Goal: Transaction & Acquisition: Download file/media

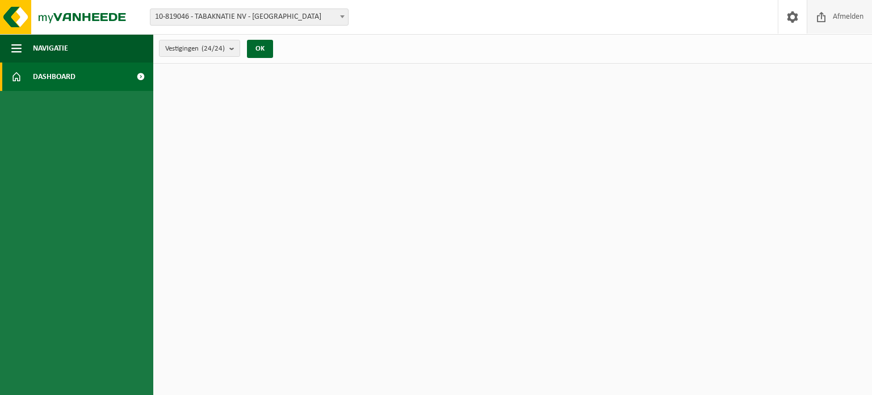
click at [858, 15] on span "Afmelden" at bounding box center [848, 16] width 36 height 33
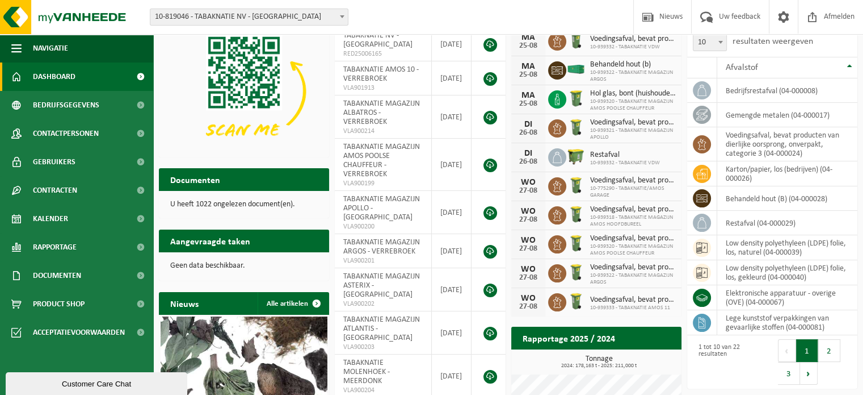
scroll to position [58, 0]
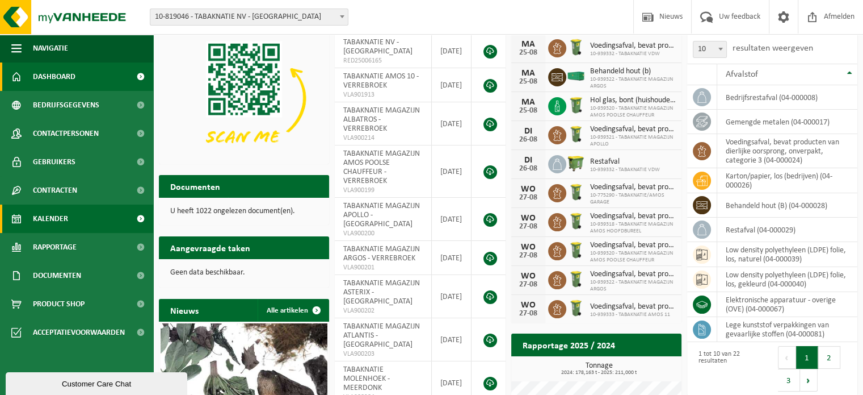
click at [70, 222] on link "Kalender" at bounding box center [76, 218] width 153 height 28
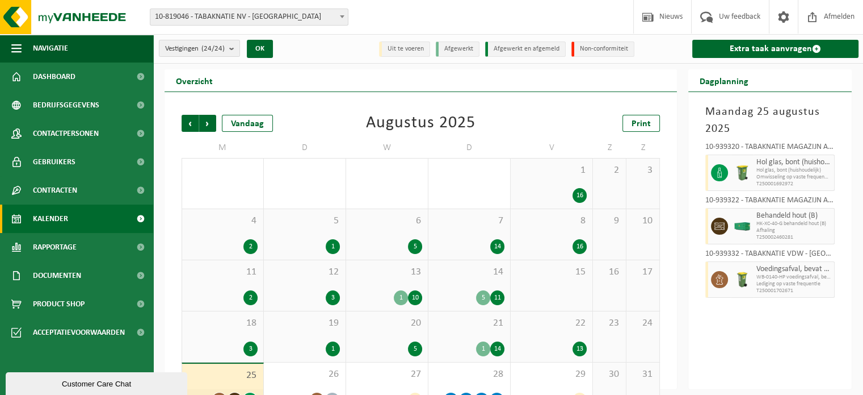
scroll to position [30, 0]
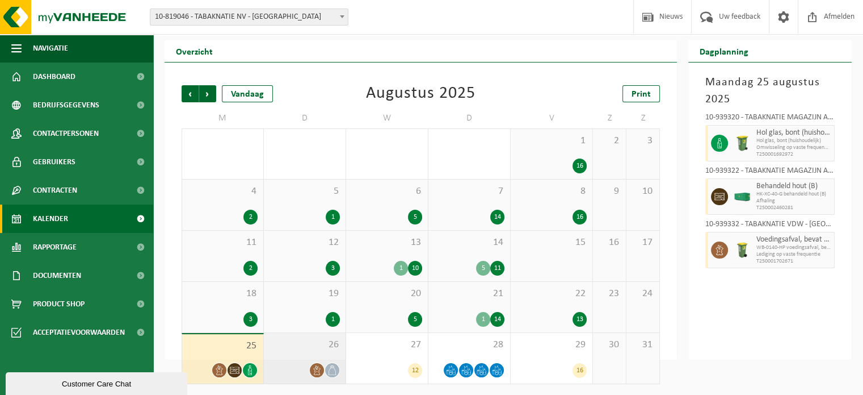
click at [295, 347] on span "26" at bounding box center [305, 344] width 70 height 12
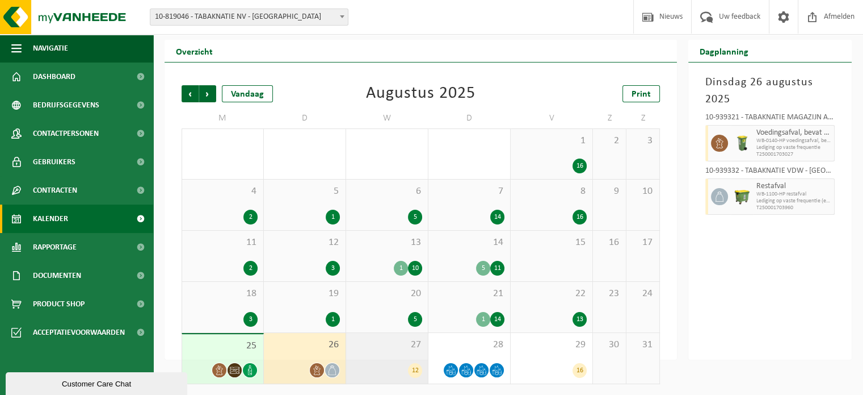
click at [384, 356] on div "27 12" at bounding box center [387, 358] width 82 height 51
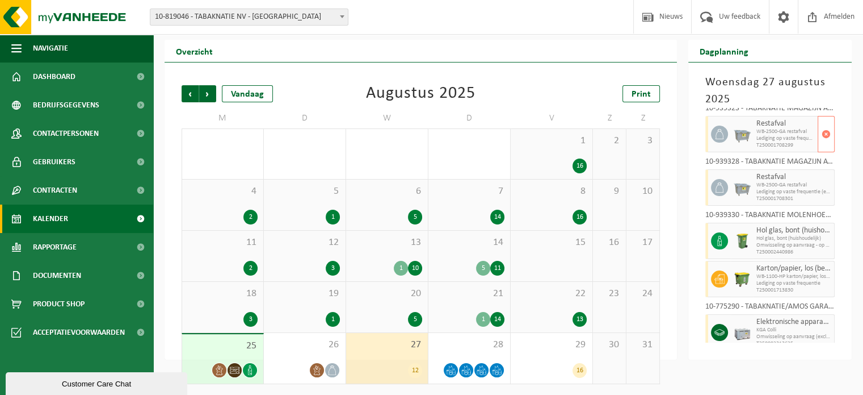
scroll to position [374, 0]
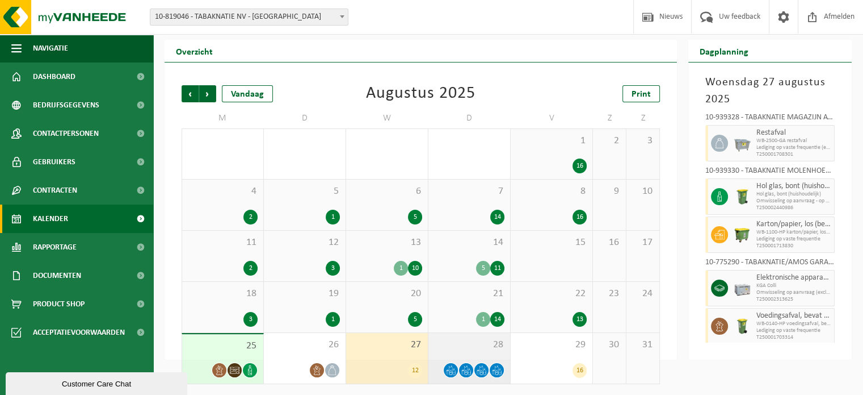
click at [479, 351] on div "28" at bounding box center [470, 358] width 82 height 51
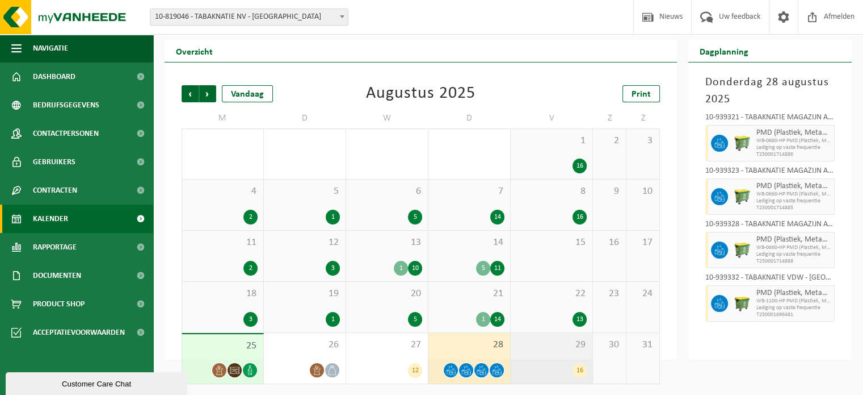
click at [542, 351] on div "29 16" at bounding box center [552, 358] width 82 height 51
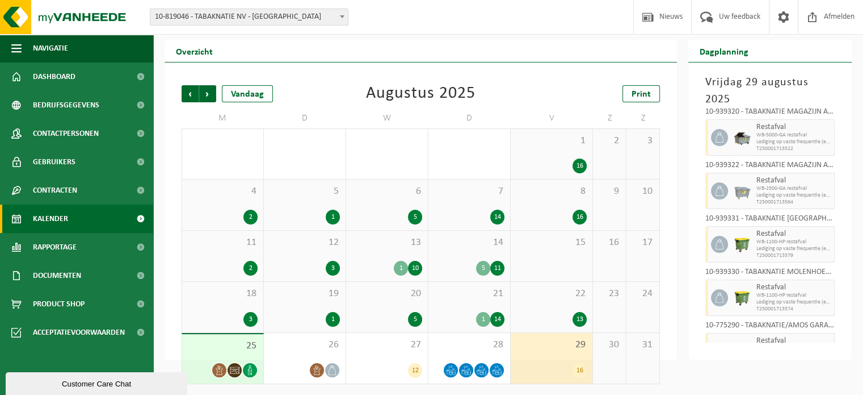
scroll to position [617, 0]
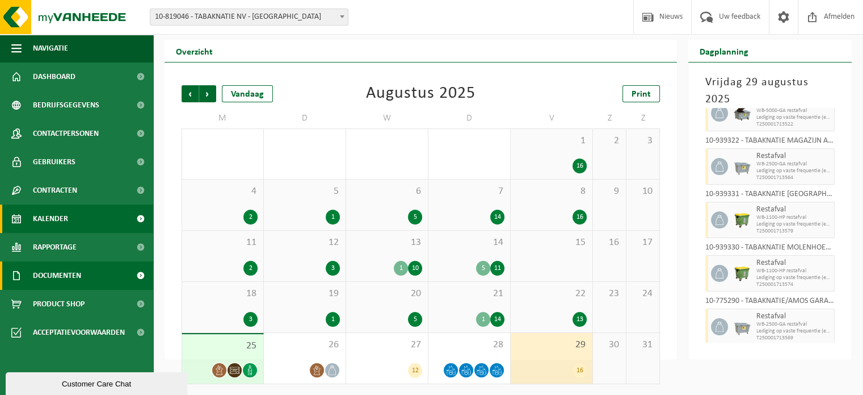
click at [86, 270] on link "Documenten" at bounding box center [76, 275] width 153 height 28
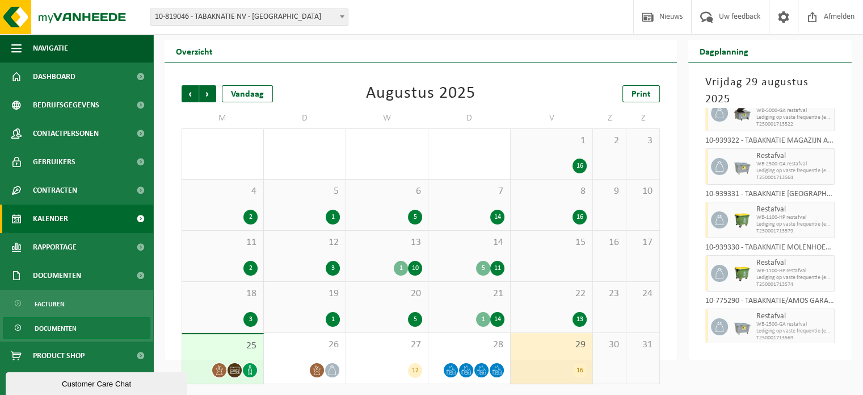
click at [81, 327] on link "Documenten" at bounding box center [77, 328] width 148 height 22
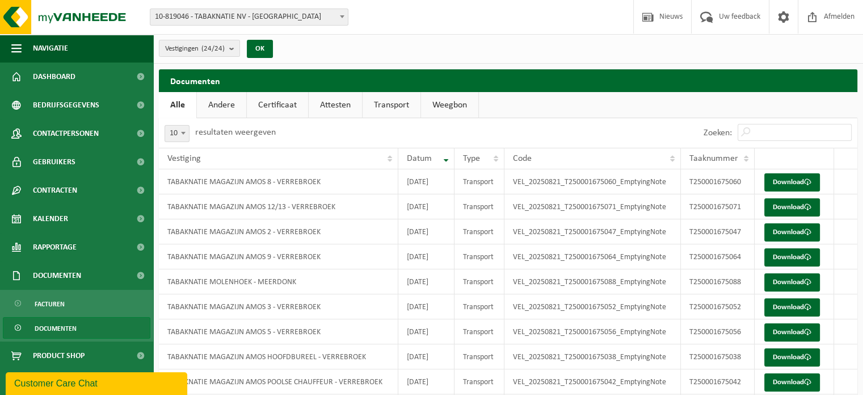
click at [83, 326] on link "Documenten" at bounding box center [77, 328] width 148 height 22
click at [781, 181] on link "Download" at bounding box center [793, 182] width 56 height 18
click at [329, 103] on link "Attesten" at bounding box center [335, 105] width 53 height 26
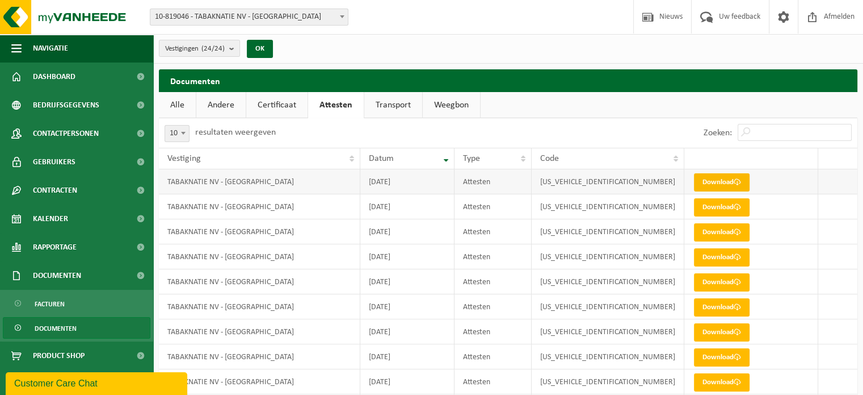
click at [712, 175] on link "Download" at bounding box center [722, 182] width 56 height 18
